Goal: Book appointment/travel/reservation

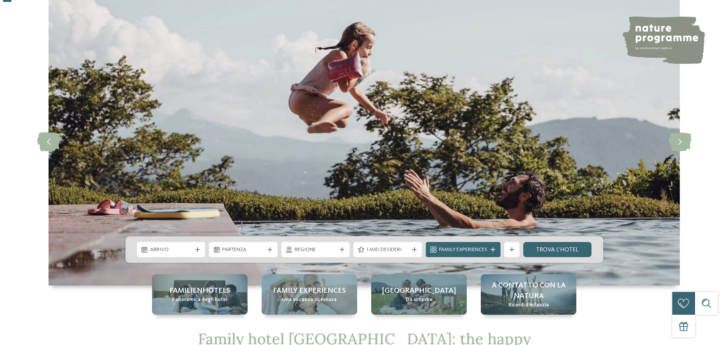
scroll to position [76, 0]
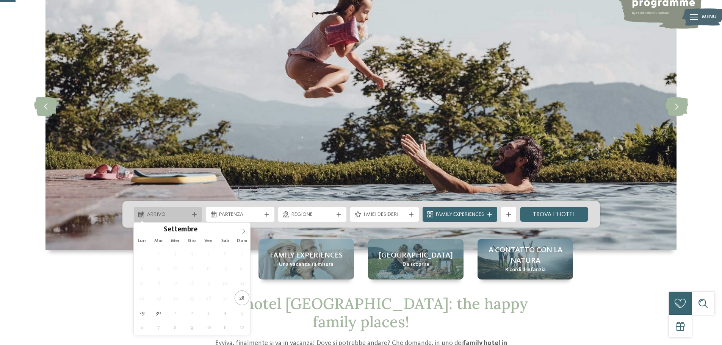
click at [193, 211] on div "Arrivo" at bounding box center [168, 214] width 69 height 15
click at [244, 234] on icon at bounding box center [243, 231] width 5 height 5
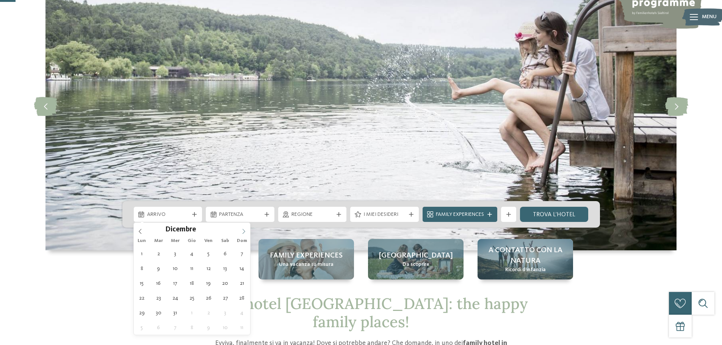
click at [244, 234] on icon at bounding box center [243, 231] width 5 height 5
type div "[DATE]"
type input "****"
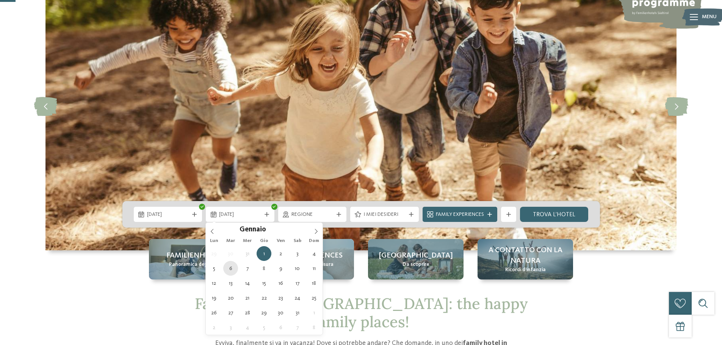
type div "06.01.2026"
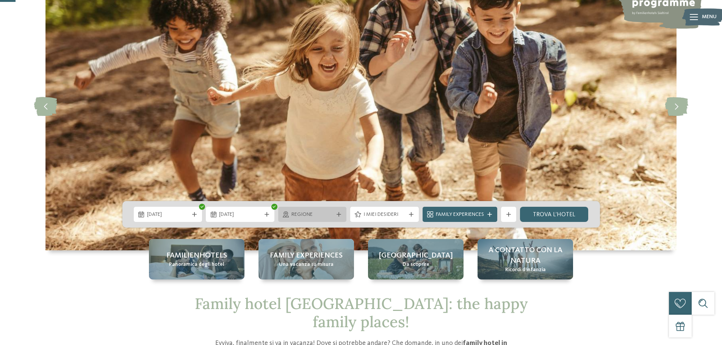
click at [340, 213] on icon at bounding box center [339, 214] width 5 height 5
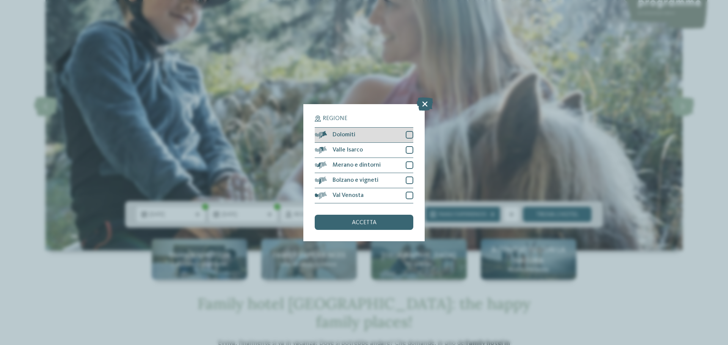
click at [409, 135] on div at bounding box center [410, 135] width 8 height 8
click at [365, 222] on span "accetta" at bounding box center [364, 223] width 25 height 6
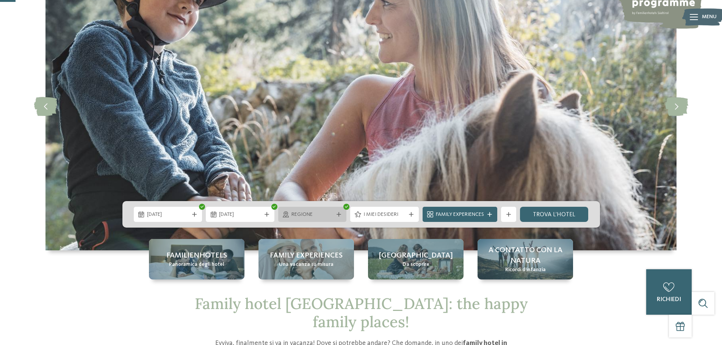
click at [335, 216] on div at bounding box center [339, 214] width 8 height 5
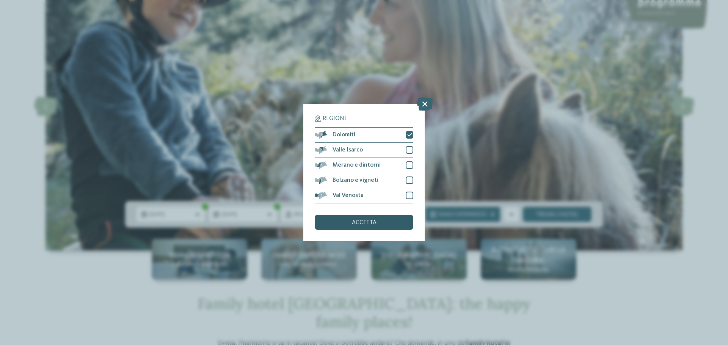
click at [335, 216] on div "accetta" at bounding box center [364, 222] width 99 height 15
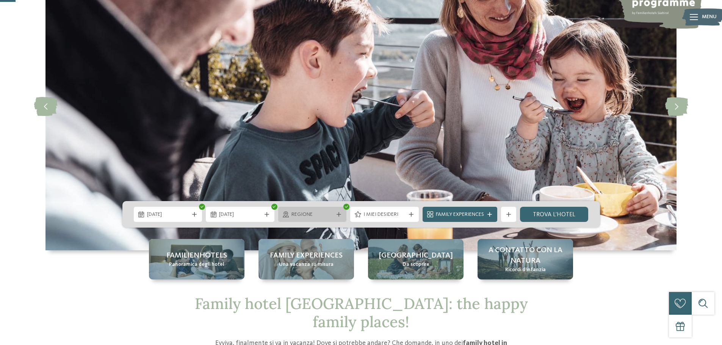
click at [337, 209] on div "Regione" at bounding box center [312, 214] width 69 height 15
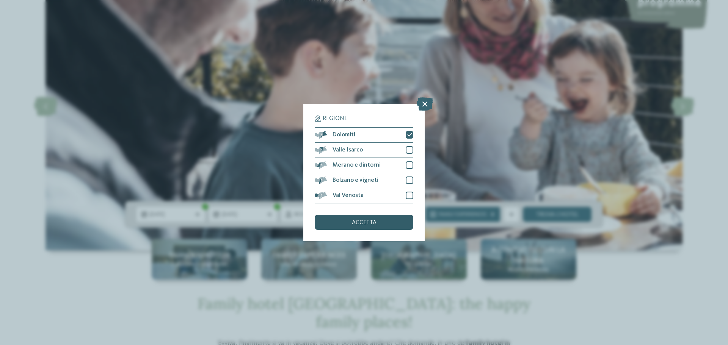
click at [382, 218] on div "accetta" at bounding box center [364, 222] width 99 height 15
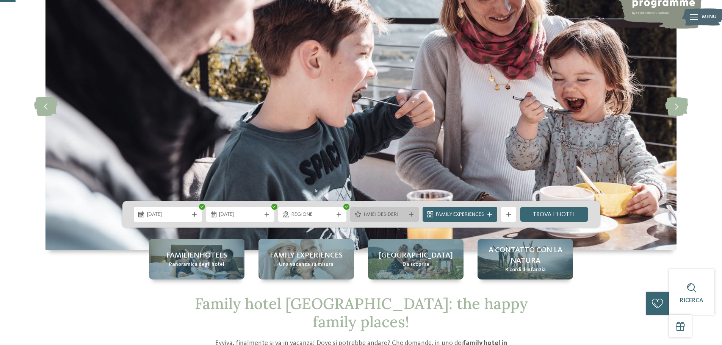
click at [398, 213] on span "I miei desideri" at bounding box center [384, 215] width 42 height 8
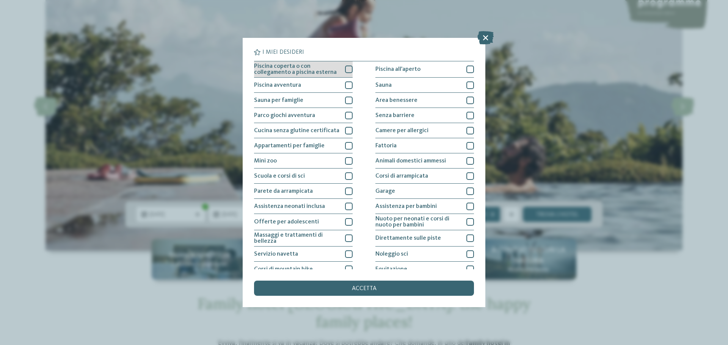
click at [346, 68] on div at bounding box center [349, 70] width 8 height 8
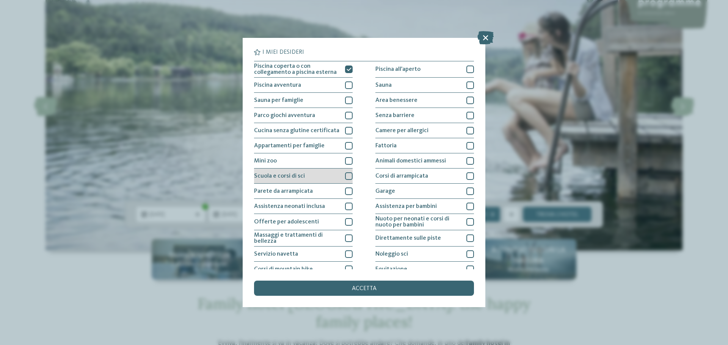
click at [345, 176] on div at bounding box center [349, 176] width 8 height 8
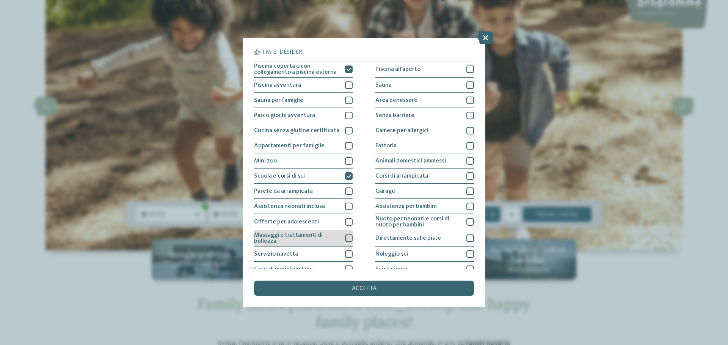
scroll to position [38, 0]
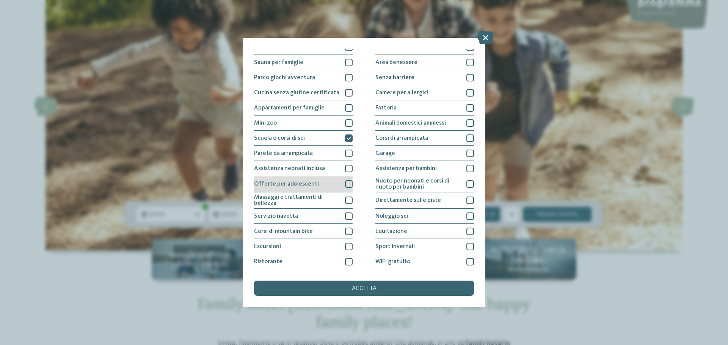
click at [347, 182] on div at bounding box center [349, 184] width 8 height 8
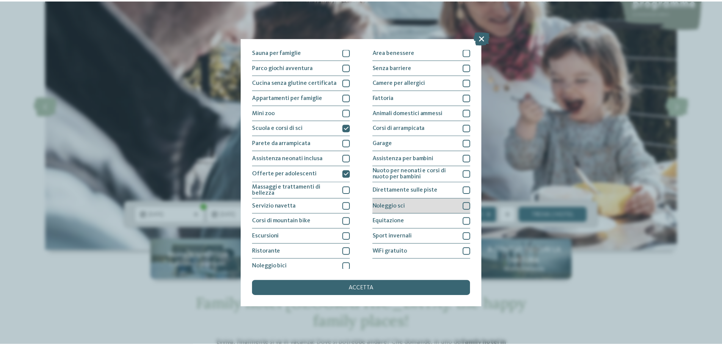
scroll to position [53, 0]
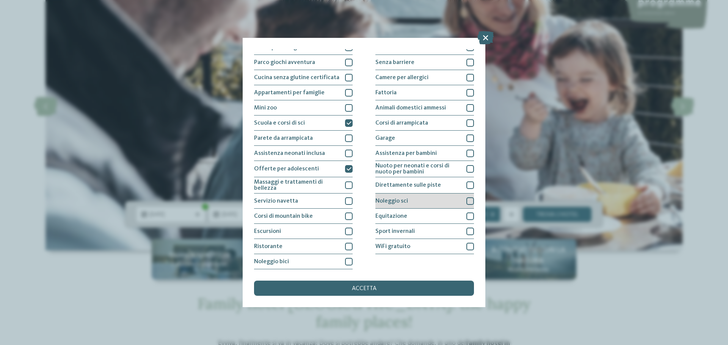
click at [466, 200] on div at bounding box center [470, 201] width 8 height 8
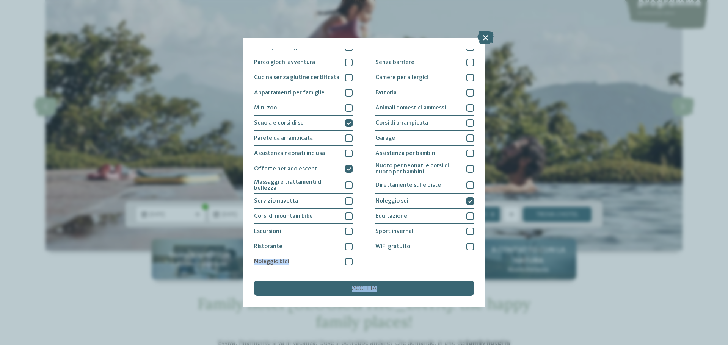
drag, startPoint x: 406, startPoint y: 286, endPoint x: 478, endPoint y: 264, distance: 75.7
click at [474, 266] on div "I miei desideri Piscina coperta o con collegamento a piscina esterna Piscina al…" at bounding box center [364, 172] width 243 height 269
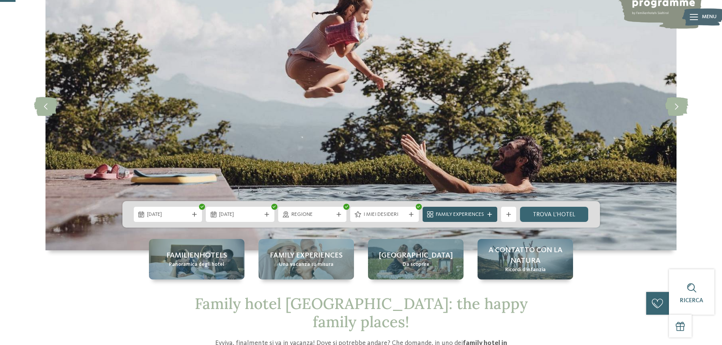
click at [486, 216] on div at bounding box center [490, 214] width 8 height 5
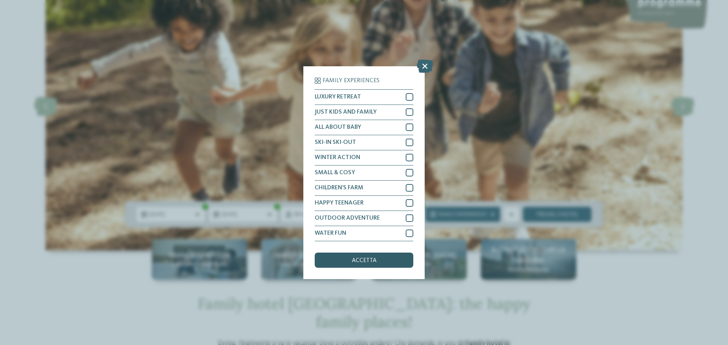
click at [385, 262] on div "accetta" at bounding box center [364, 260] width 99 height 15
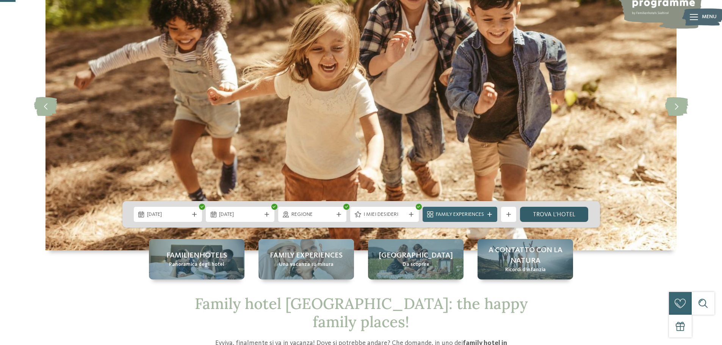
click at [544, 214] on link "trova l’hotel" at bounding box center [554, 214] width 69 height 15
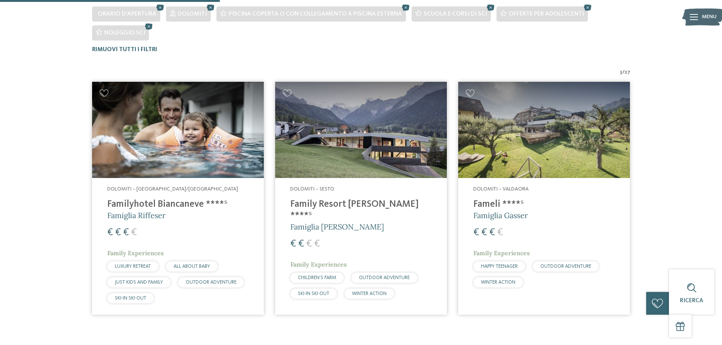
scroll to position [192, 0]
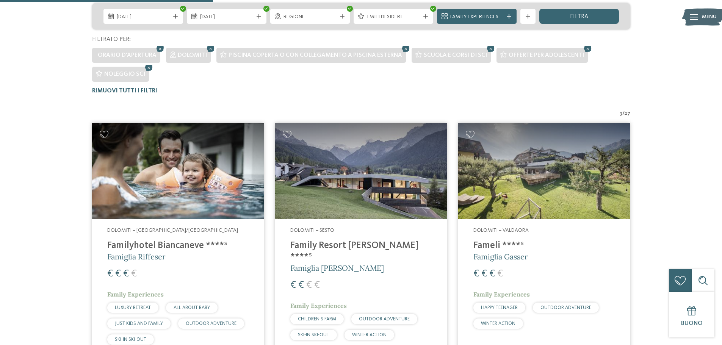
click at [361, 173] on img at bounding box center [361, 171] width 172 height 97
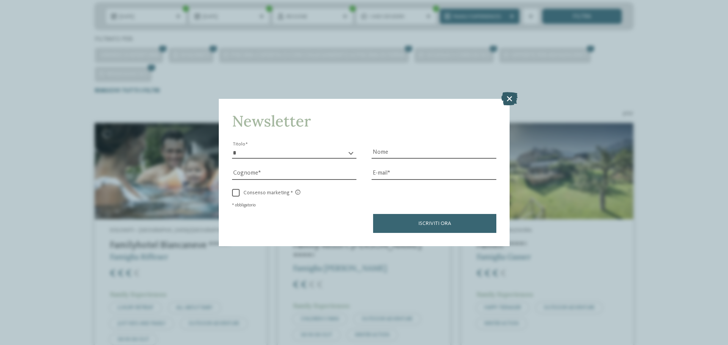
click at [504, 100] on icon at bounding box center [509, 98] width 16 height 13
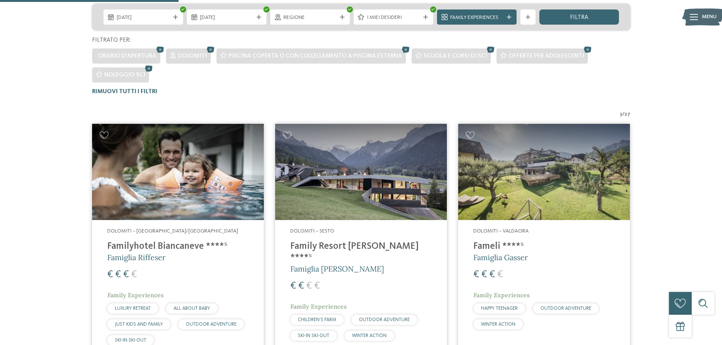
scroll to position [265, 0]
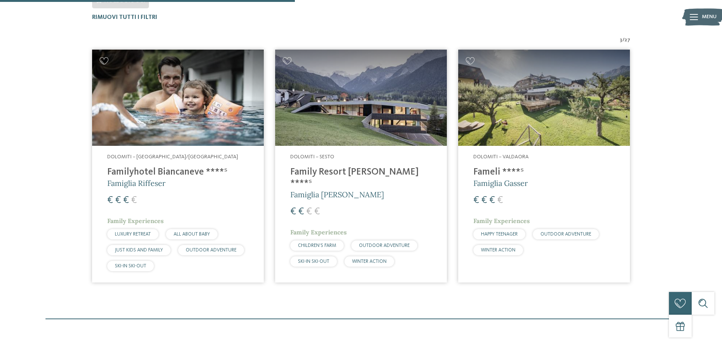
click at [501, 159] on span "Dolomiti – Valdaora" at bounding box center [500, 156] width 55 height 5
click at [188, 177] on h4 "Familyhotel Biancaneve ****ˢ" at bounding box center [177, 172] width 141 height 11
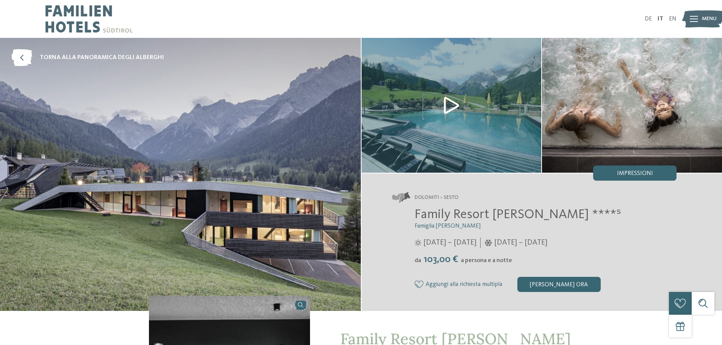
click at [649, 121] on img at bounding box center [632, 105] width 180 height 135
click at [623, 171] on span "Impressioni" at bounding box center [635, 174] width 36 height 6
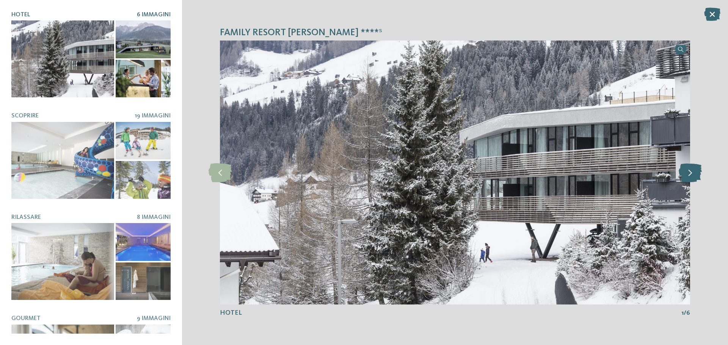
click at [683, 174] on icon at bounding box center [689, 172] width 23 height 19
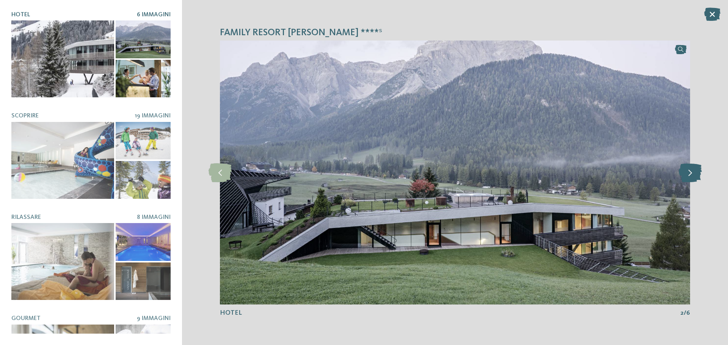
click at [679, 173] on icon at bounding box center [689, 172] width 23 height 19
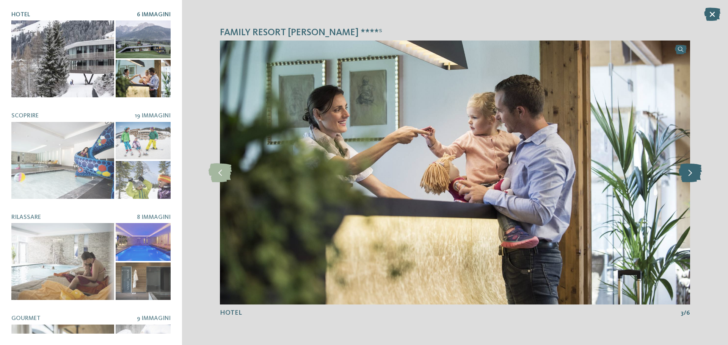
click at [686, 173] on icon at bounding box center [689, 172] width 23 height 19
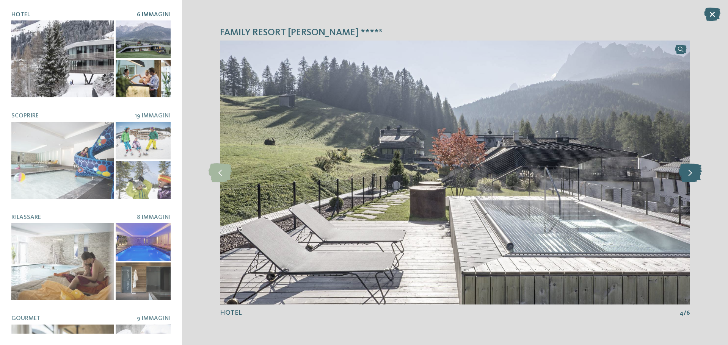
click at [686, 173] on icon at bounding box center [689, 172] width 23 height 19
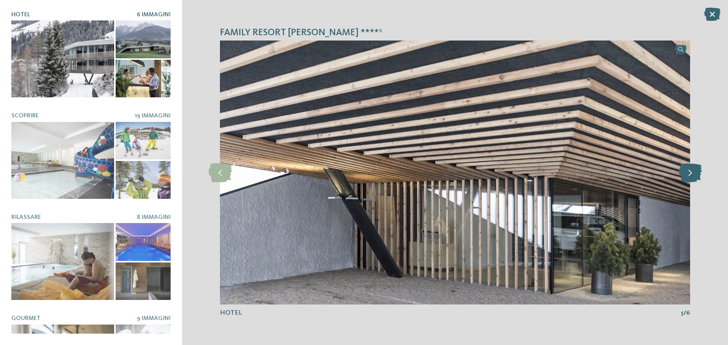
click at [686, 173] on icon at bounding box center [689, 172] width 23 height 19
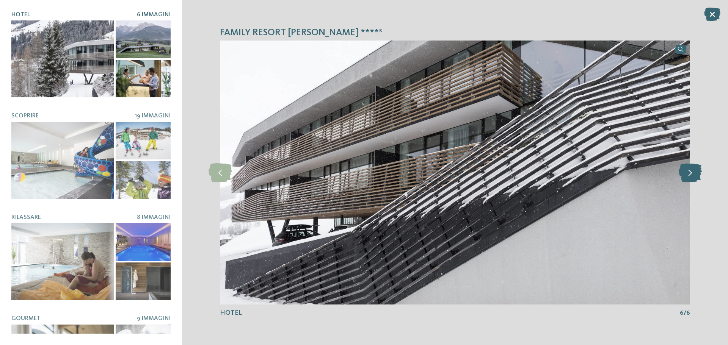
click at [686, 173] on icon at bounding box center [689, 172] width 23 height 19
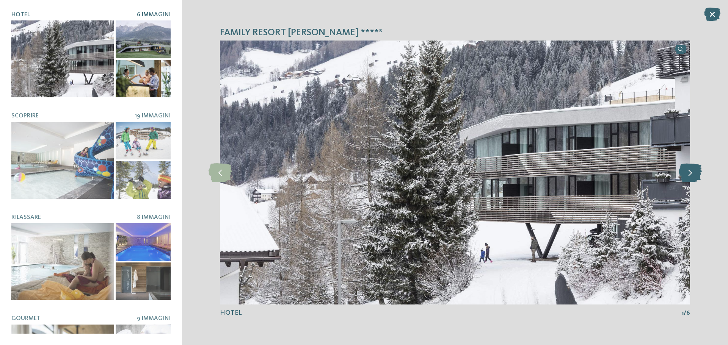
click at [686, 173] on icon at bounding box center [689, 172] width 23 height 19
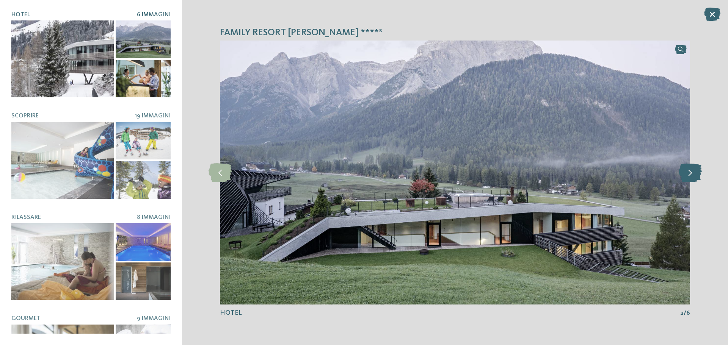
click at [685, 173] on icon at bounding box center [689, 172] width 23 height 19
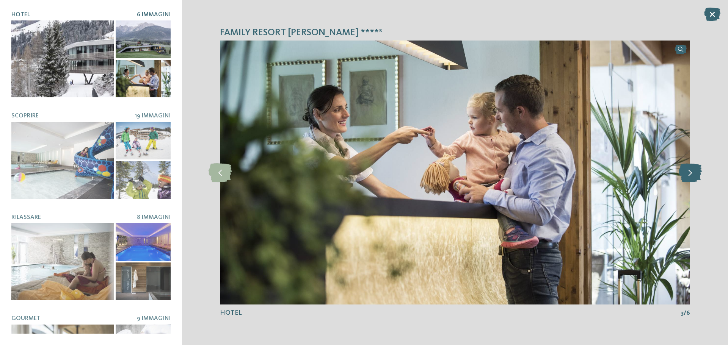
click at [685, 173] on icon at bounding box center [689, 172] width 23 height 19
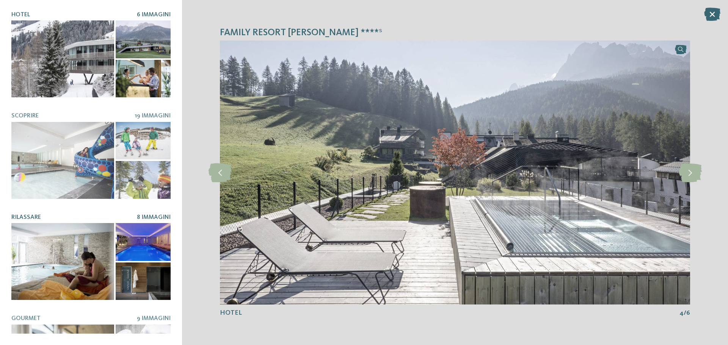
click at [148, 226] on div at bounding box center [143, 242] width 55 height 38
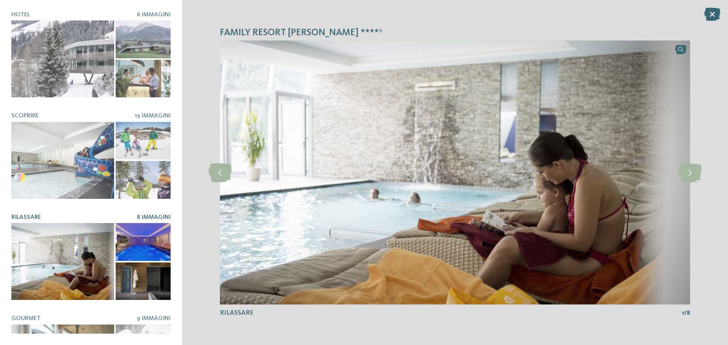
click at [105, 227] on div at bounding box center [62, 261] width 103 height 77
click at [122, 267] on div at bounding box center [143, 282] width 55 height 38
click at [706, 11] on icon at bounding box center [712, 14] width 16 height 13
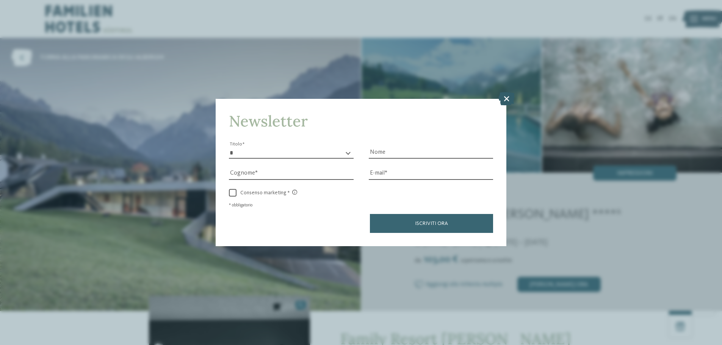
click at [504, 93] on icon at bounding box center [506, 98] width 16 height 13
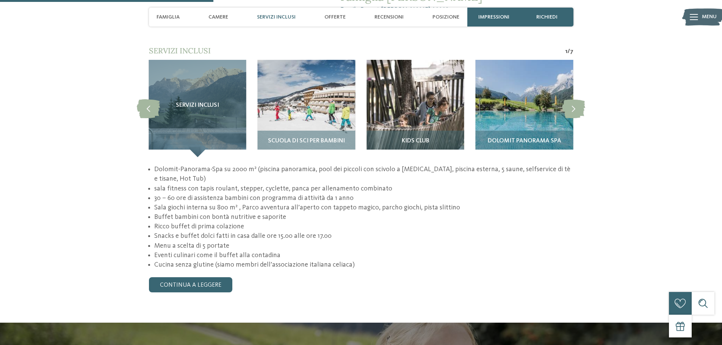
scroll to position [758, 0]
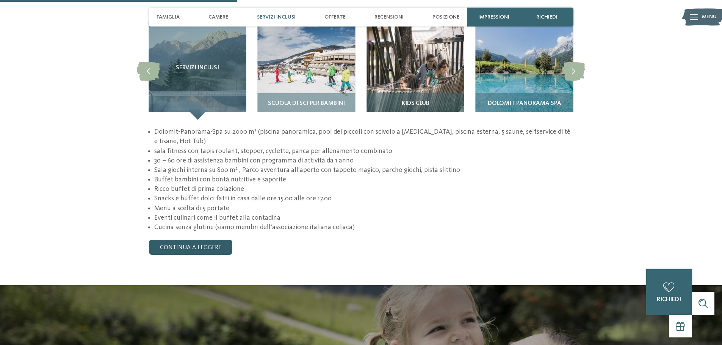
click at [220, 240] on link "continua a leggere" at bounding box center [190, 247] width 83 height 15
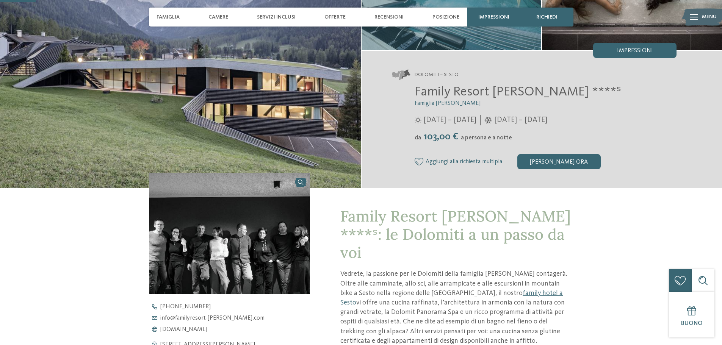
scroll to position [114, 0]
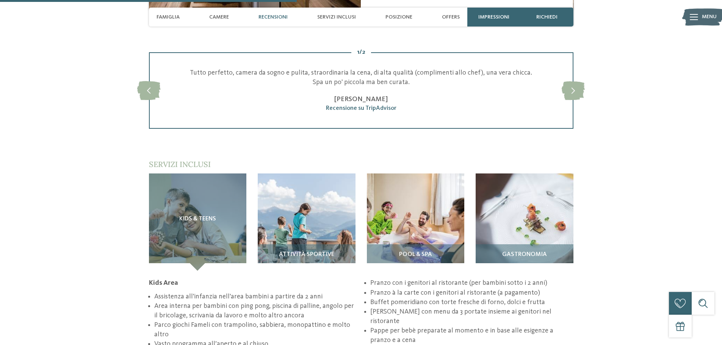
scroll to position [1023, 0]
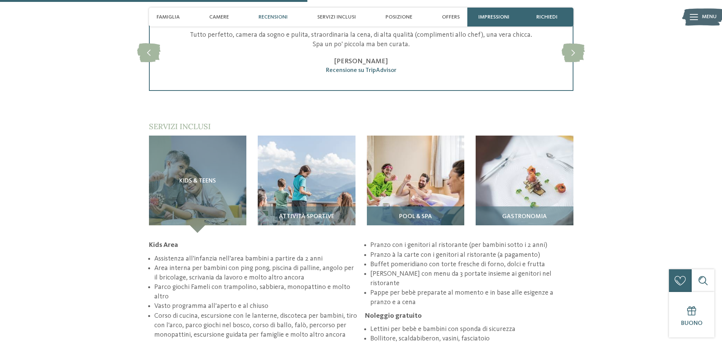
click at [429, 191] on img at bounding box center [416, 185] width 98 height 98
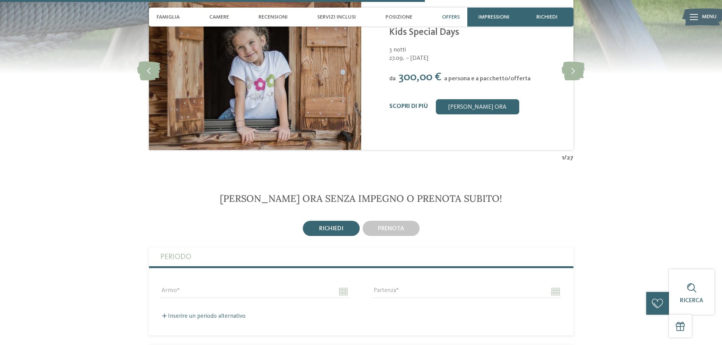
scroll to position [1326, 0]
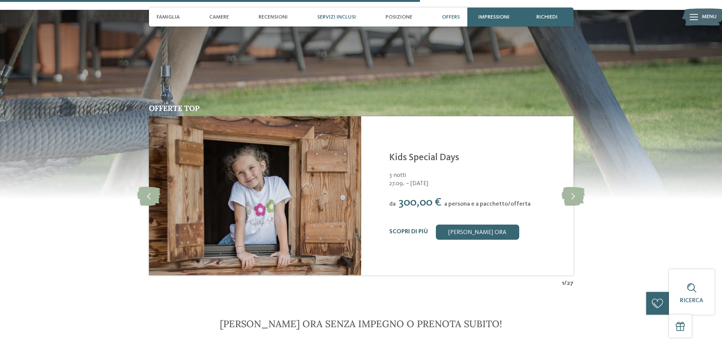
click at [343, 16] on span "Servizi inclusi" at bounding box center [336, 17] width 39 height 6
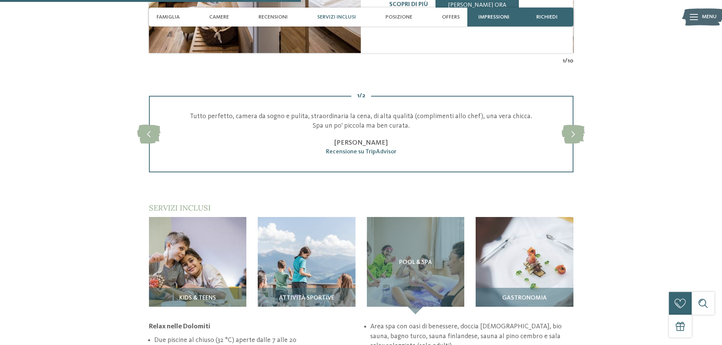
scroll to position [980, 0]
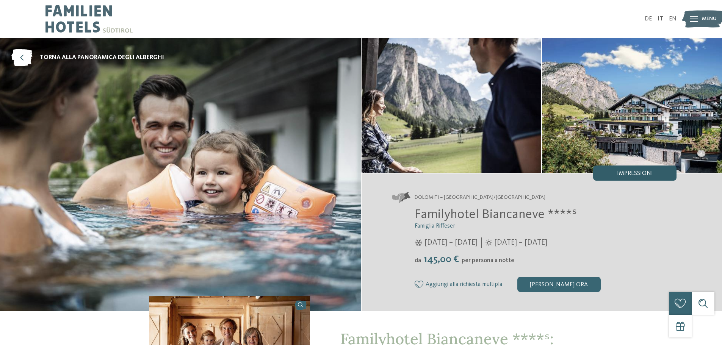
click at [626, 175] on span "Impressioni" at bounding box center [635, 174] width 36 height 6
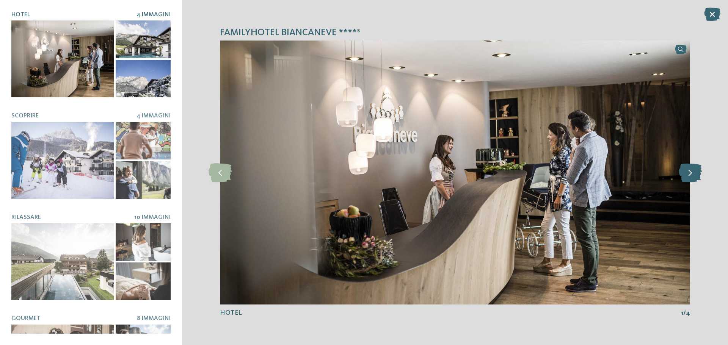
click at [686, 176] on icon at bounding box center [689, 172] width 23 height 19
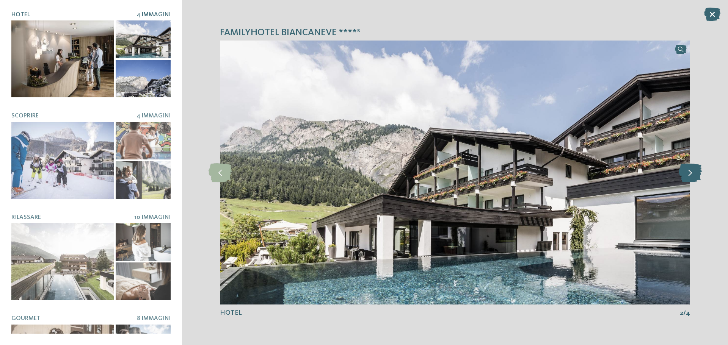
click at [685, 176] on icon at bounding box center [689, 172] width 23 height 19
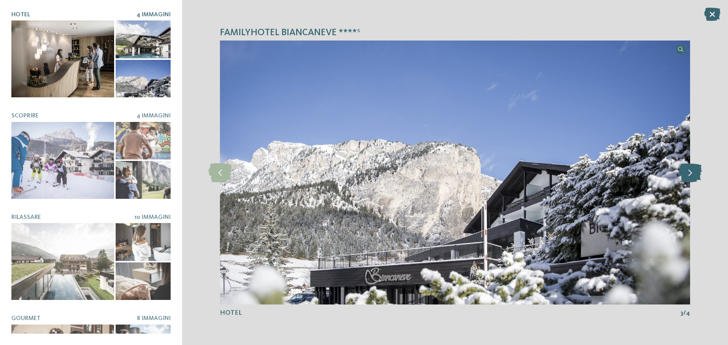
click at [683, 176] on icon at bounding box center [689, 172] width 23 height 19
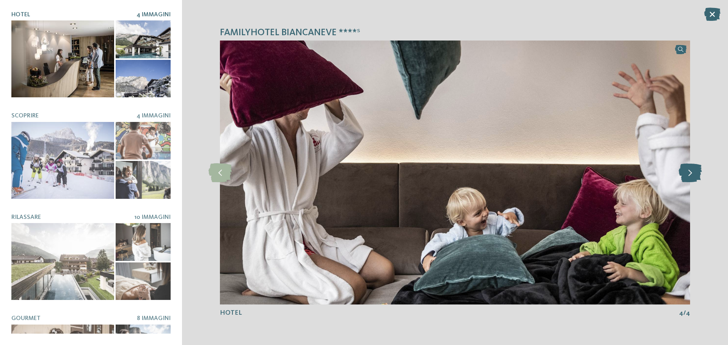
click at [682, 176] on icon at bounding box center [689, 172] width 23 height 19
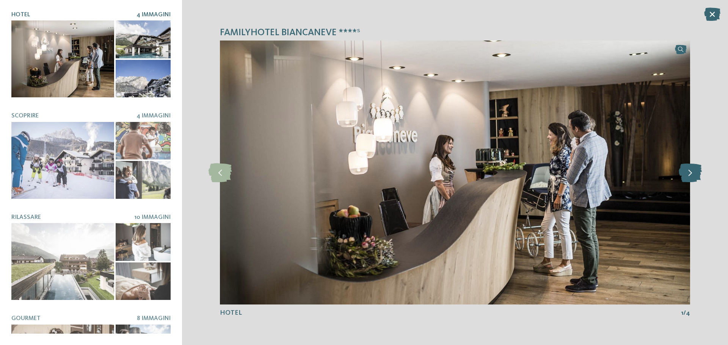
click at [682, 176] on icon at bounding box center [689, 172] width 23 height 19
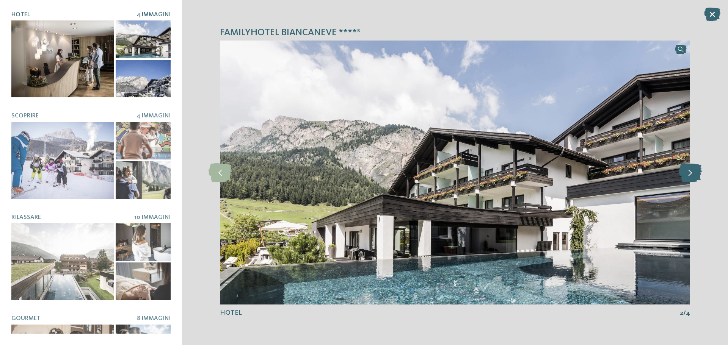
click at [682, 176] on icon at bounding box center [689, 172] width 23 height 19
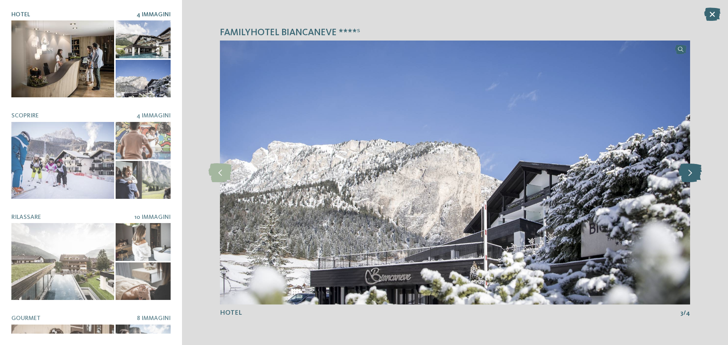
click at [682, 176] on icon at bounding box center [689, 172] width 23 height 19
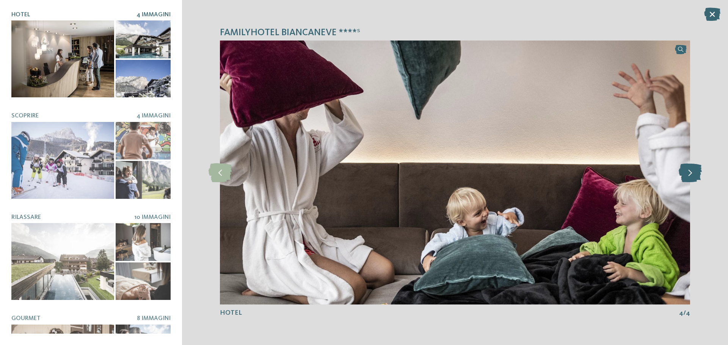
click at [682, 176] on icon at bounding box center [689, 172] width 23 height 19
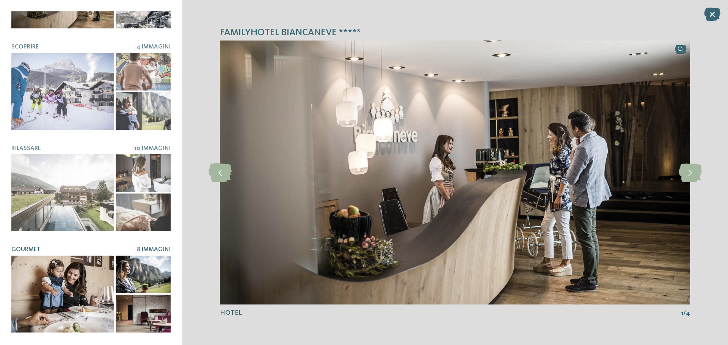
scroll to position [76, 0]
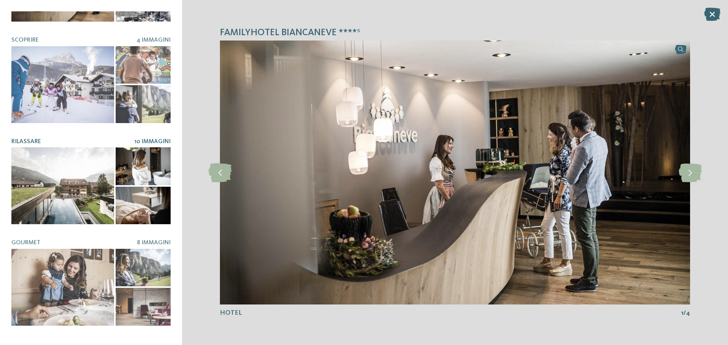
click at [45, 191] on div at bounding box center [62, 185] width 103 height 77
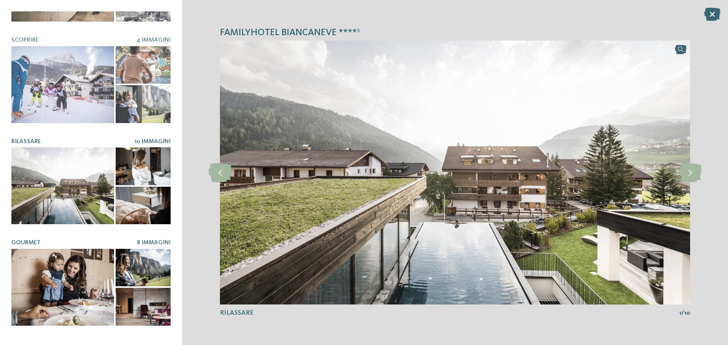
click at [141, 265] on div at bounding box center [143, 268] width 55 height 38
